Goal: Information Seeking & Learning: Learn about a topic

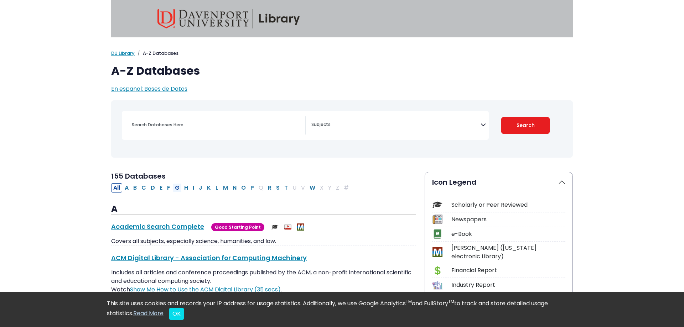
click at [177, 186] on button "G" at bounding box center [177, 187] width 9 height 9
select select "Database Subject Filter"
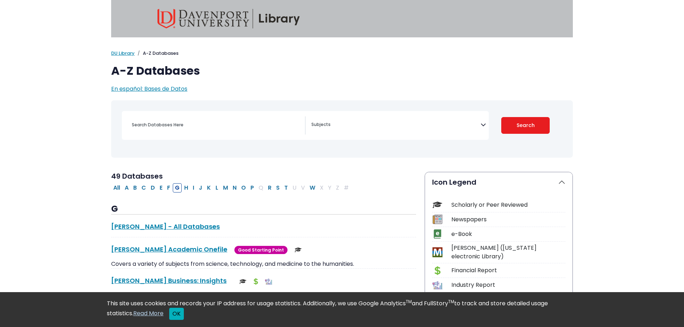
click at [178, 315] on button "OK" at bounding box center [176, 314] width 15 height 12
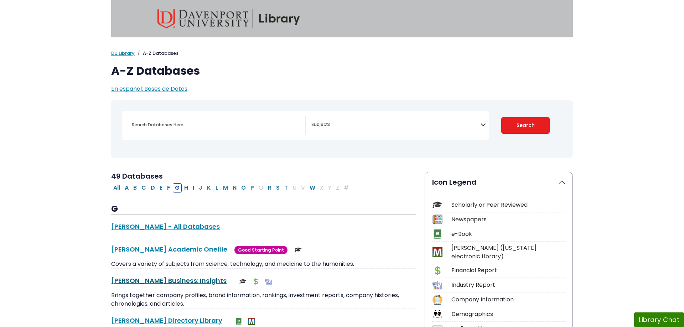
click at [175, 283] on link "Gale Business: Insights This link opens in a new window" at bounding box center [168, 280] width 115 height 9
click at [157, 282] on link "Gale Business: Insights This link opens in a new window" at bounding box center [168, 280] width 115 height 9
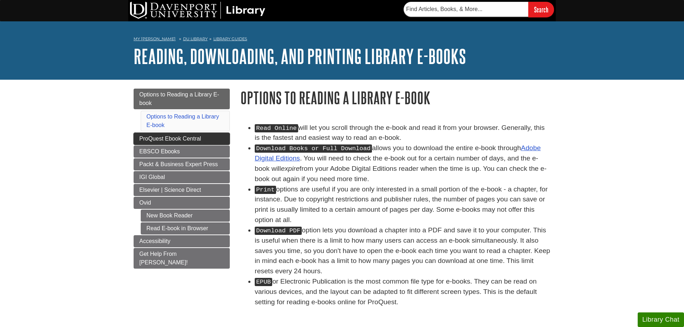
click at [188, 139] on span "ProQuest Ebook Central" at bounding box center [170, 139] width 62 height 6
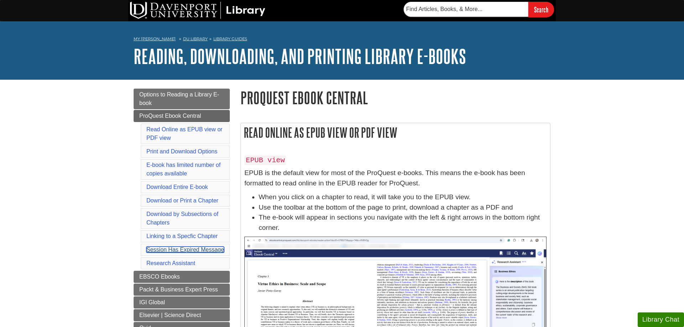
click at [192, 252] on link "Session Has Expired Message" at bounding box center [185, 250] width 78 height 6
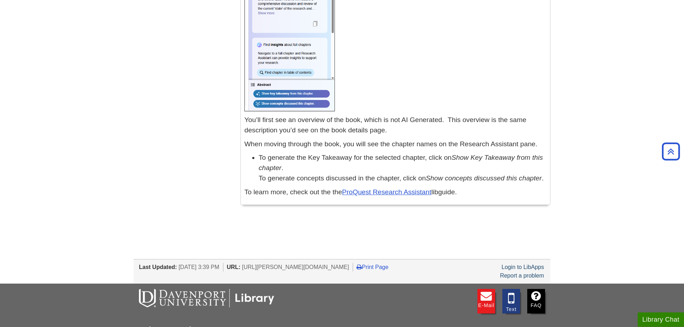
scroll to position [3647, 0]
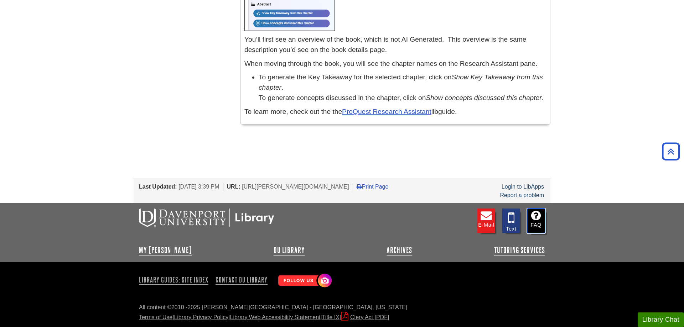
click at [534, 222] on link "FAQ" at bounding box center [536, 221] width 18 height 25
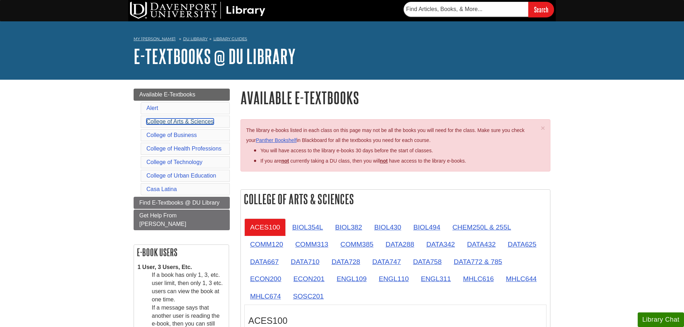
click at [167, 124] on link "College of Arts & Sciences" at bounding box center [179, 122] width 67 height 6
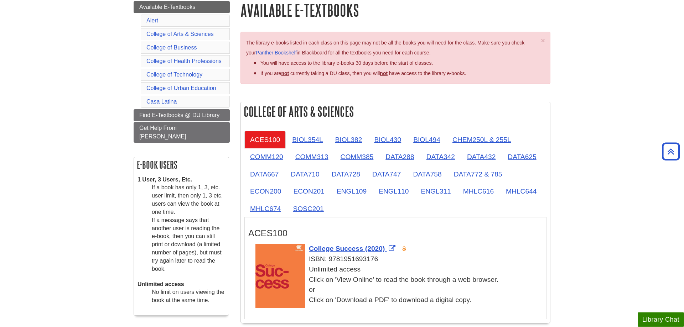
scroll to position [45, 0]
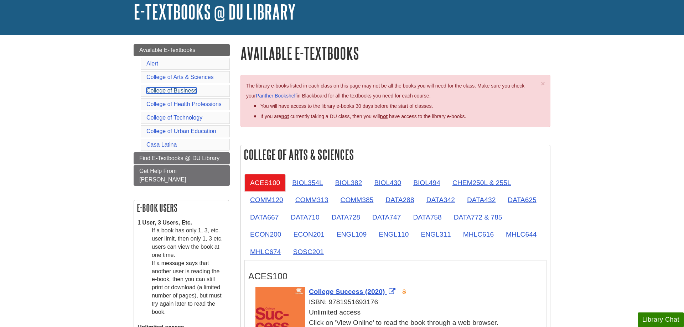
click at [157, 89] on link "College of Business" at bounding box center [171, 91] width 50 height 6
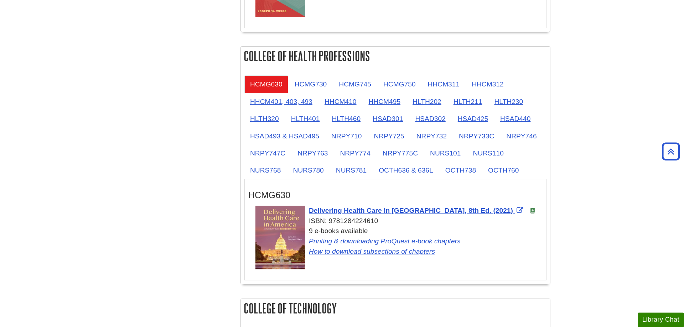
scroll to position [426, 0]
